Goal: Task Accomplishment & Management: Use online tool/utility

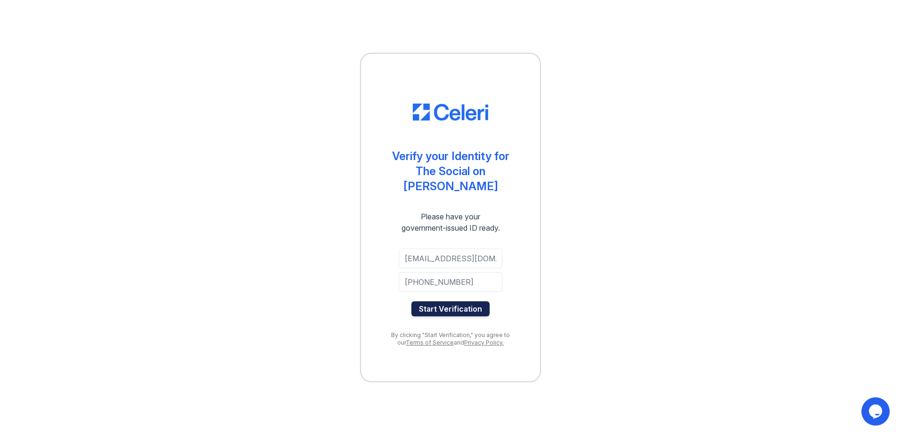
click at [431, 302] on button "Start Verification" at bounding box center [450, 309] width 78 height 15
